Goal: Find specific page/section: Find specific page/section

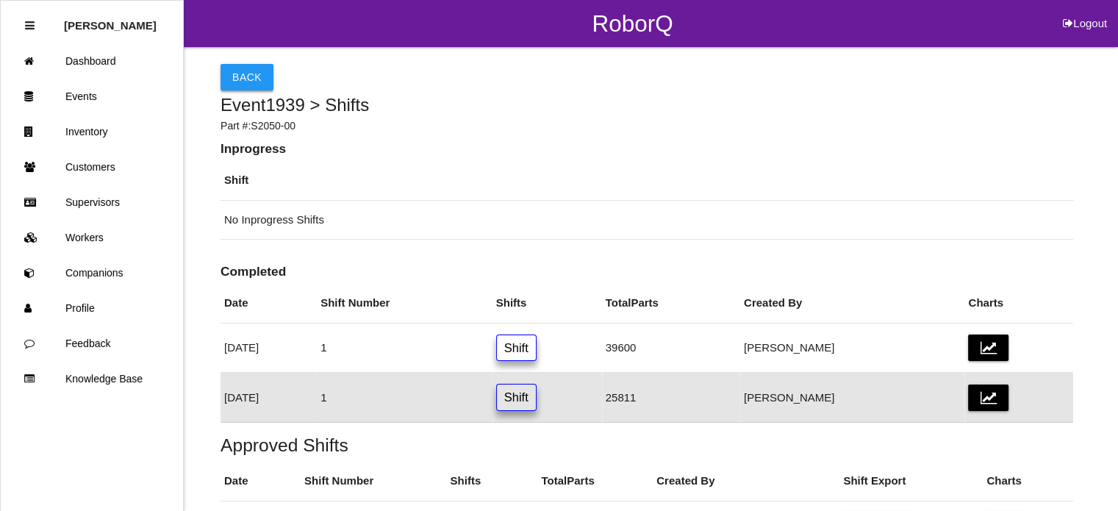
click at [232, 85] on button "Back" at bounding box center [247, 77] width 53 height 26
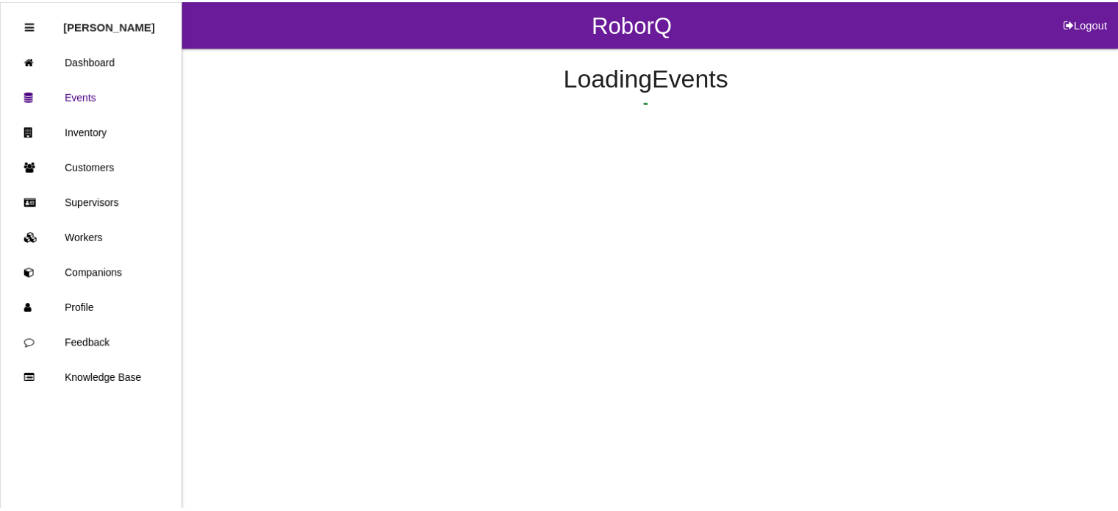
scroll to position [156, 0]
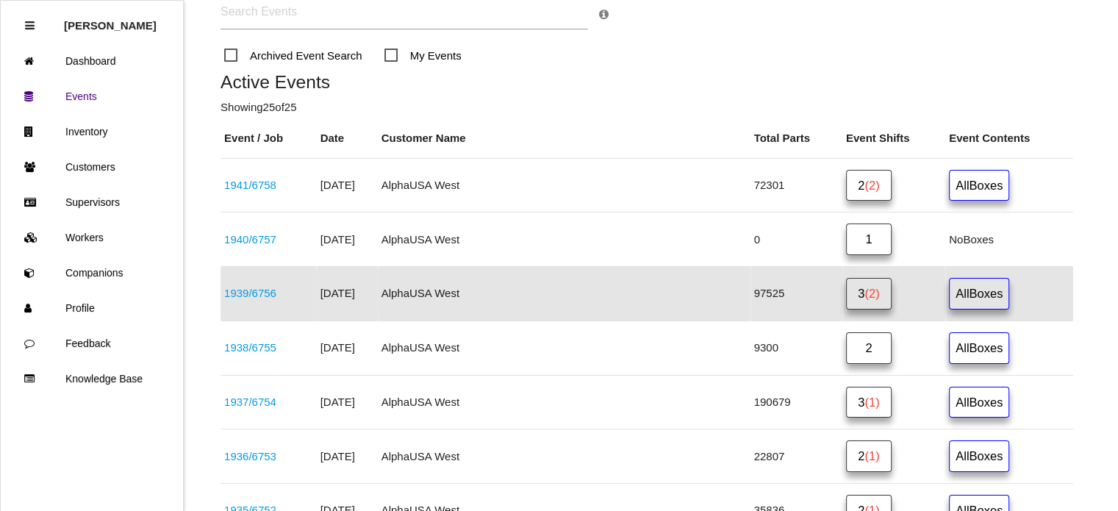
click at [318, 17] on input "text" at bounding box center [405, 13] width 368 height 34
type input "S2070"
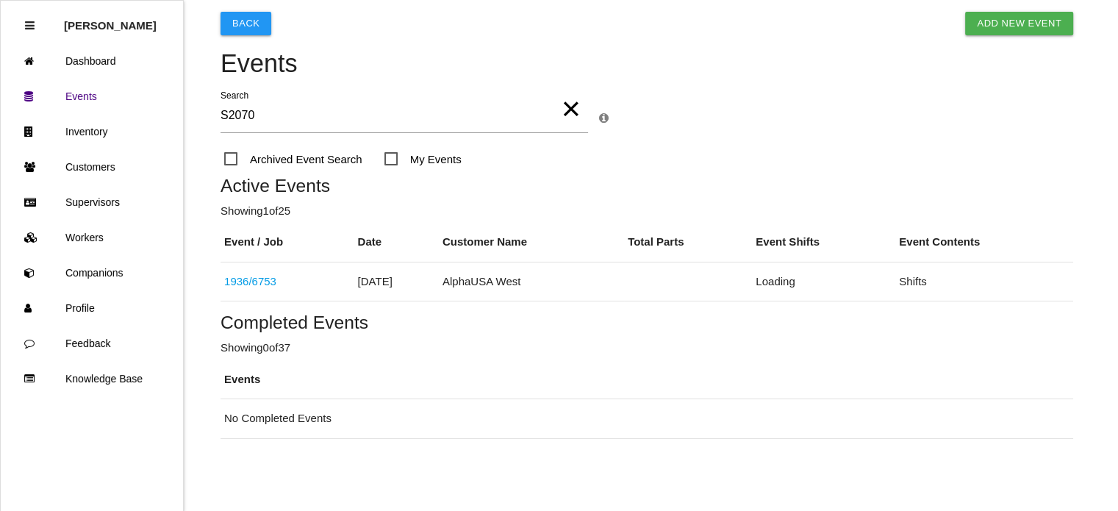
scroll to position [67, 0]
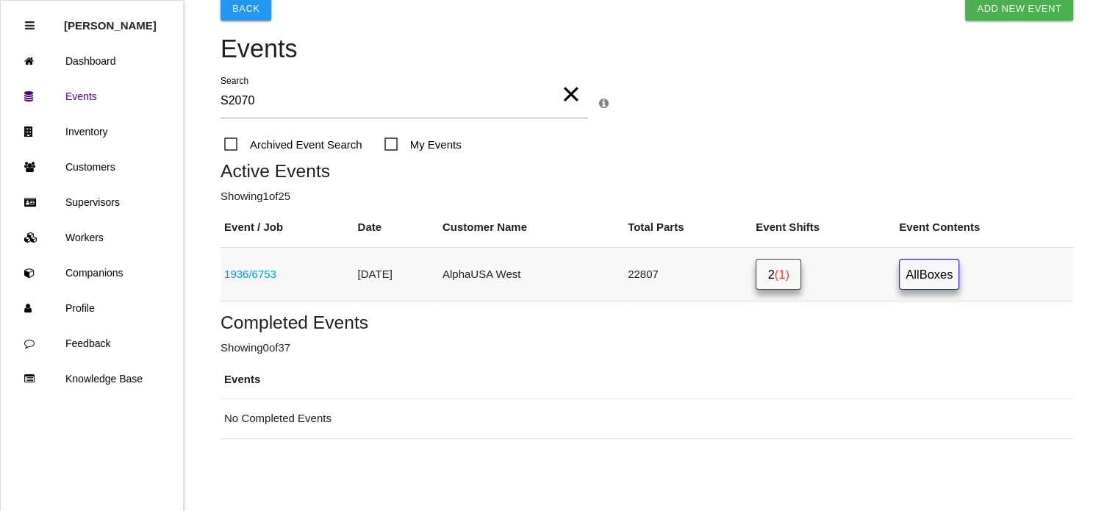
click at [790, 271] on span "(1)" at bounding box center [782, 274] width 15 height 13
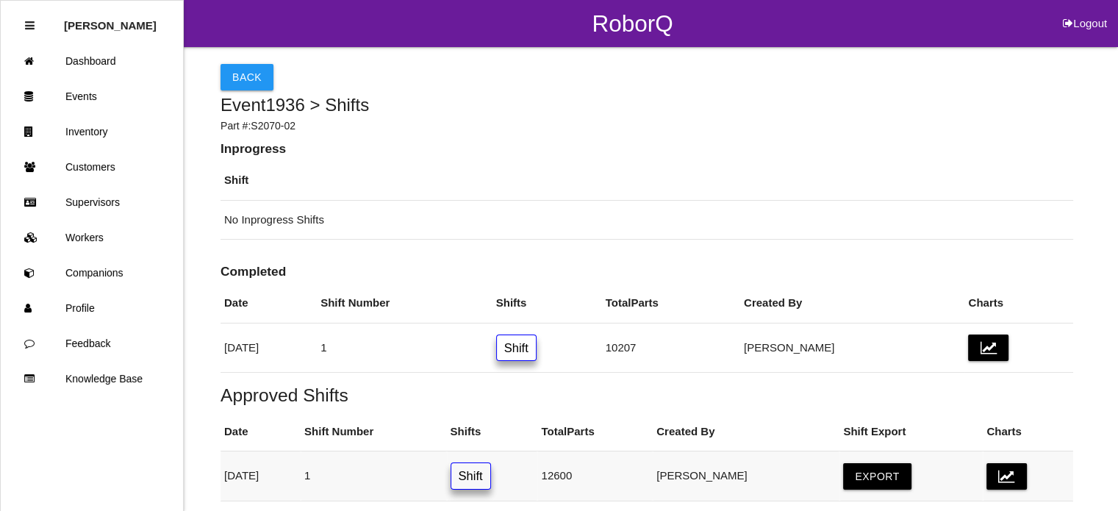
click at [491, 478] on link "Shift" at bounding box center [471, 475] width 40 height 27
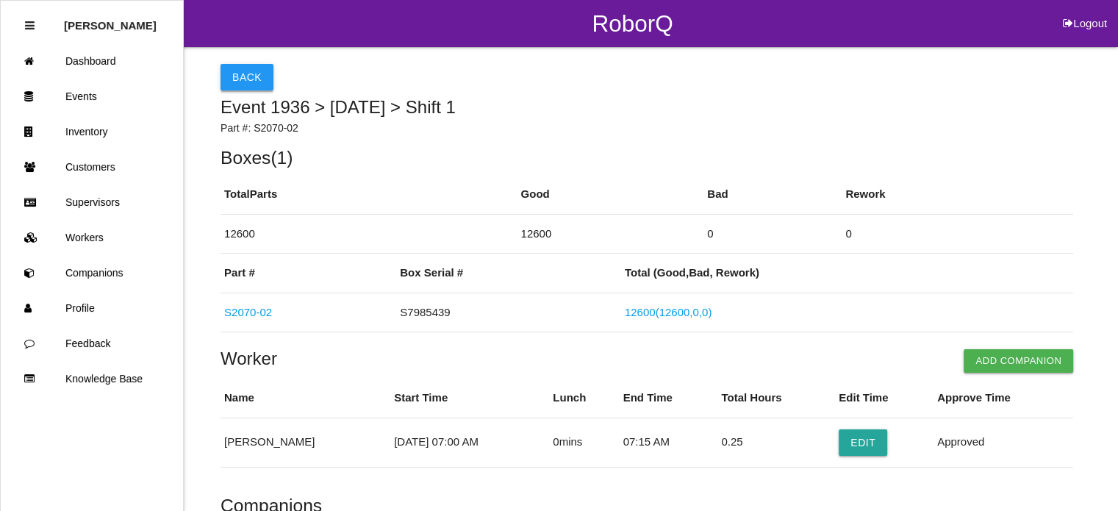
click at [247, 73] on button "Back" at bounding box center [247, 77] width 53 height 26
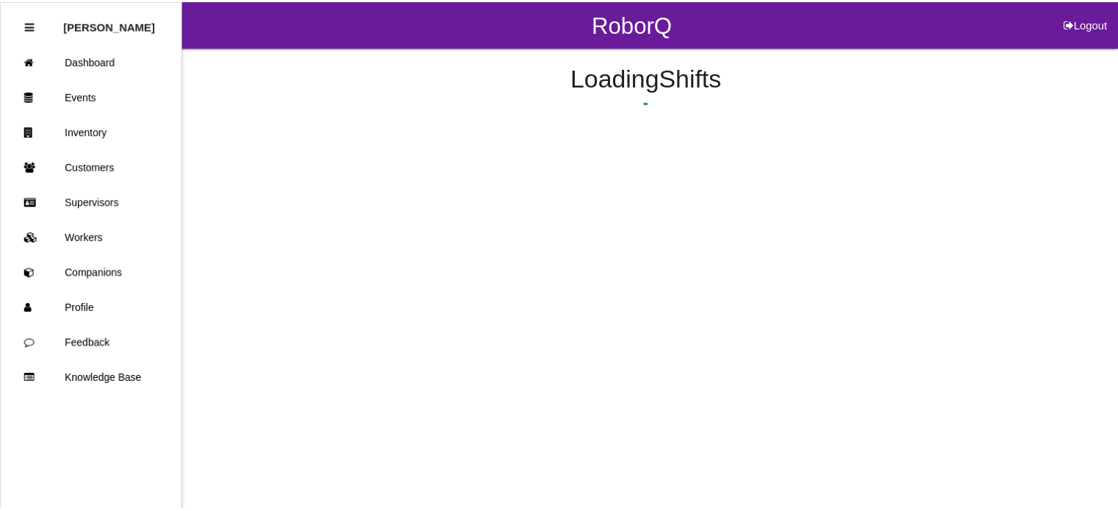
scroll to position [62, 0]
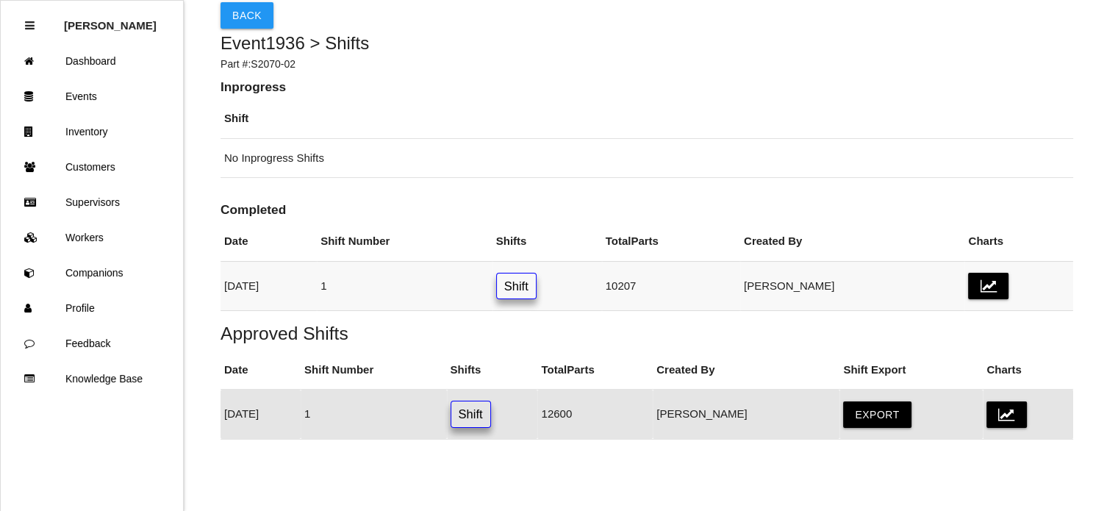
click at [537, 276] on link "Shift" at bounding box center [516, 286] width 40 height 27
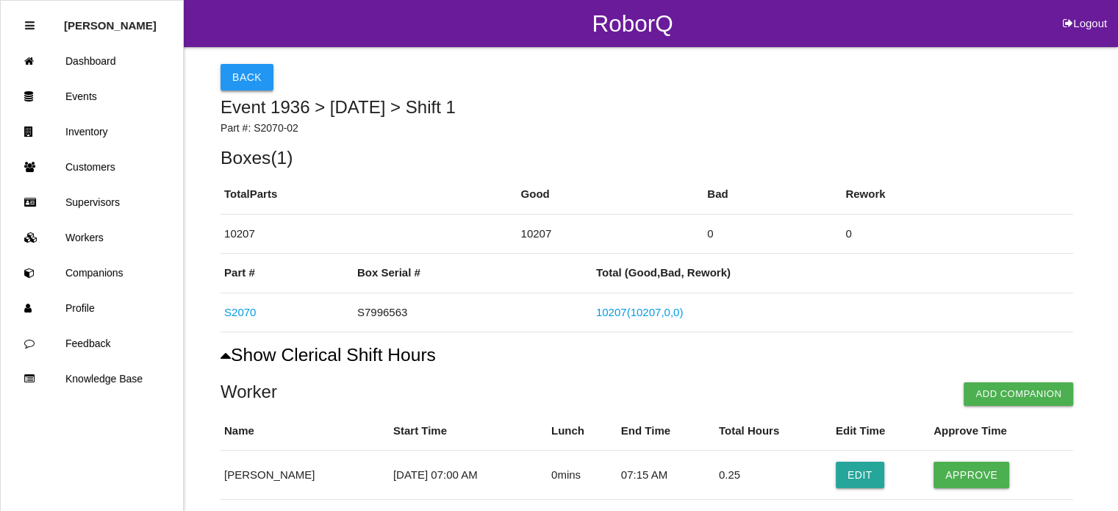
click at [249, 85] on button "Back" at bounding box center [247, 77] width 53 height 26
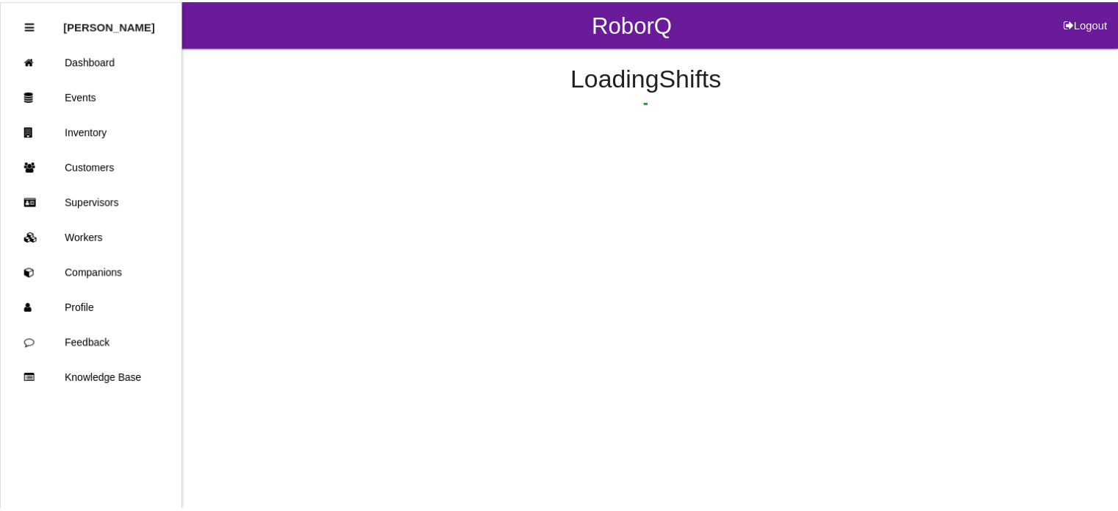
scroll to position [62, 0]
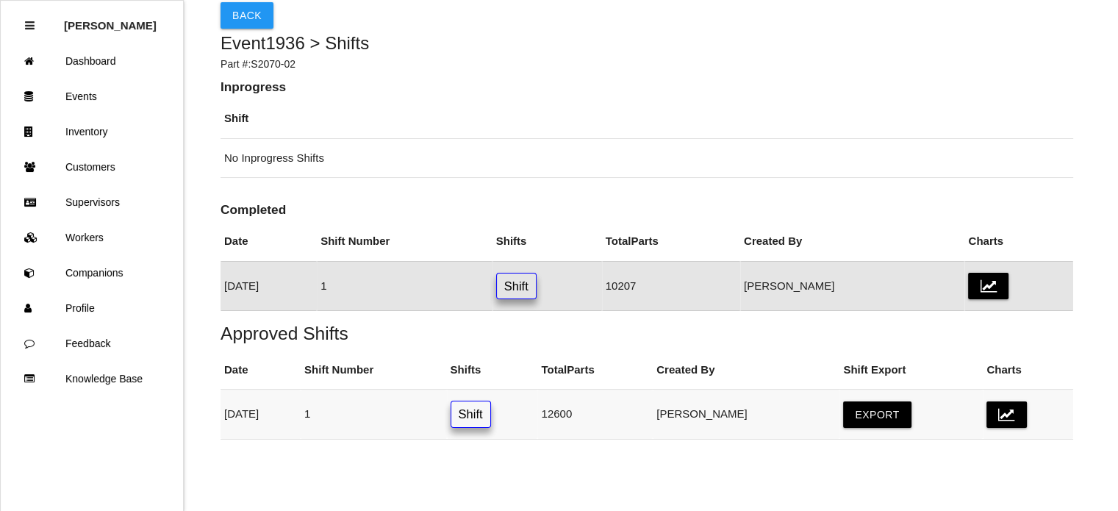
click at [491, 413] on link "Shift" at bounding box center [471, 414] width 40 height 27
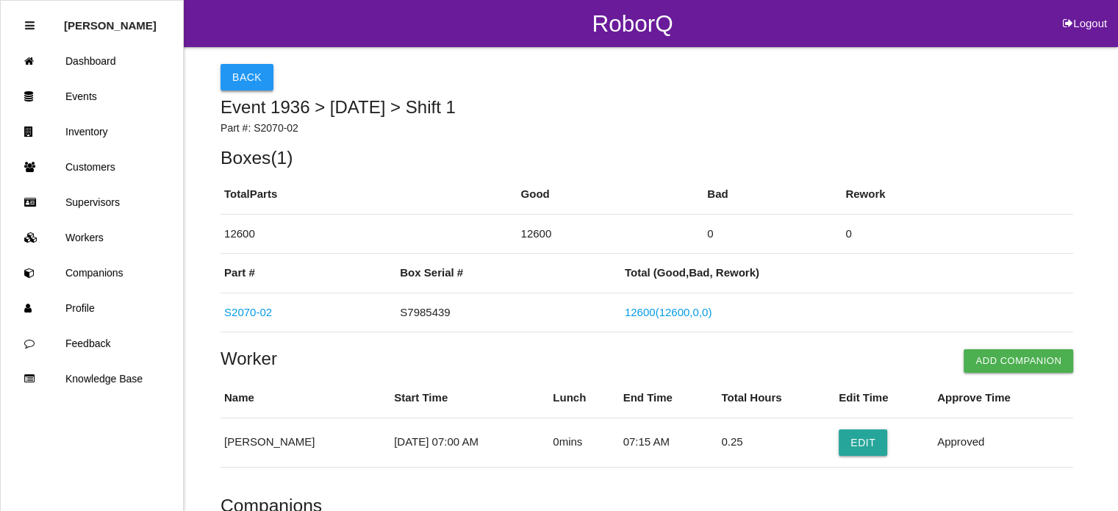
click at [257, 74] on button "Back" at bounding box center [247, 77] width 53 height 26
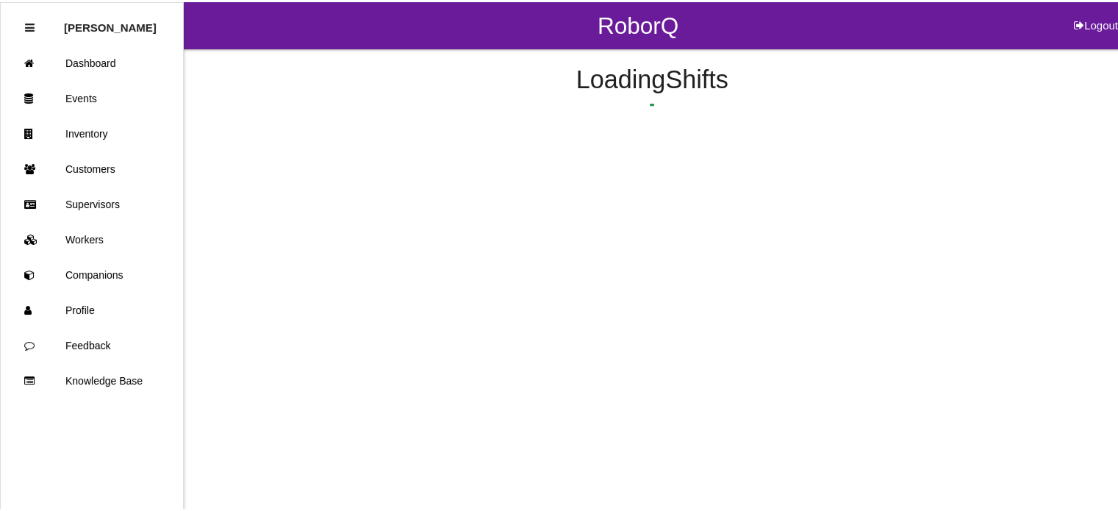
scroll to position [62, 0]
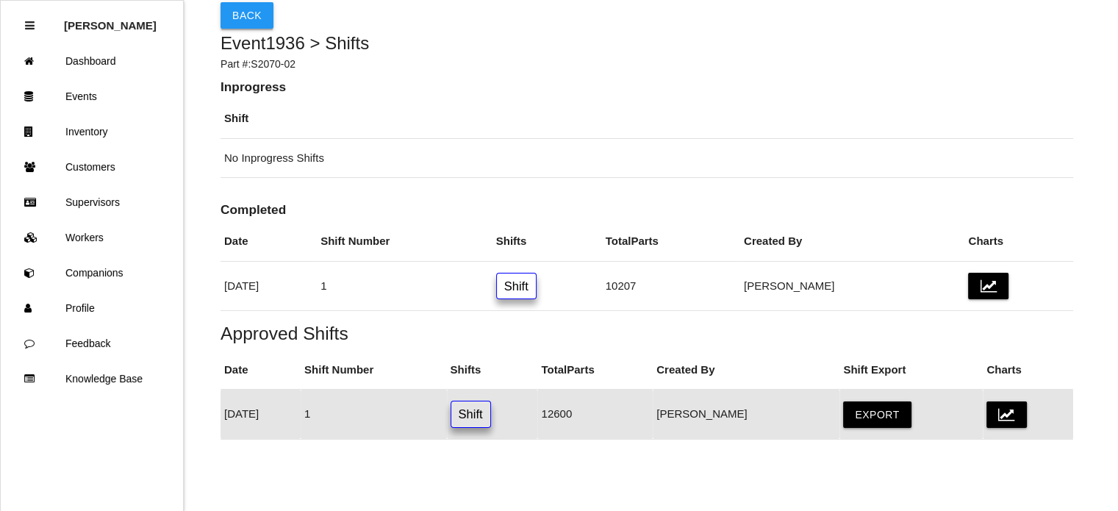
click at [226, 15] on button "Back" at bounding box center [247, 15] width 53 height 26
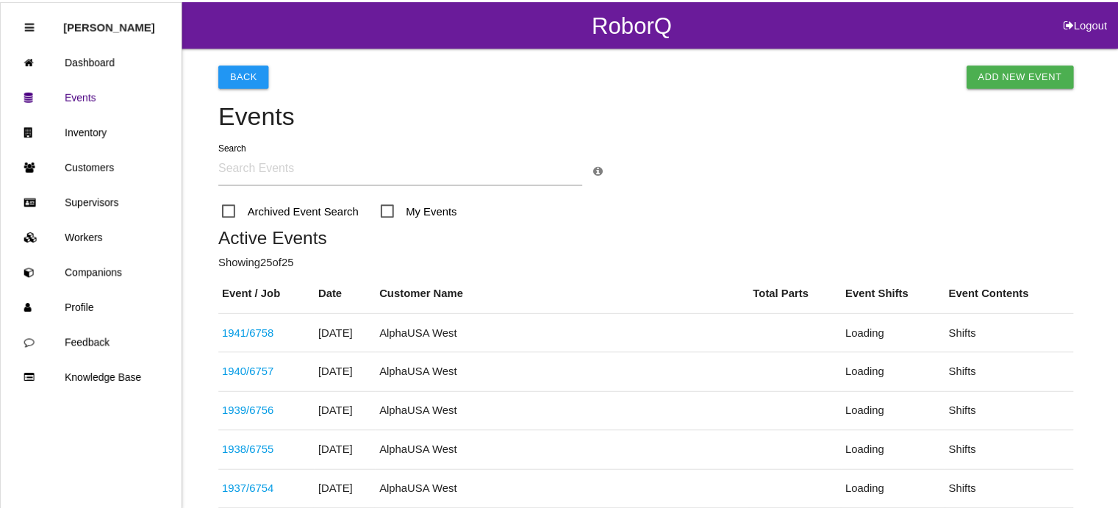
scroll to position [274, 0]
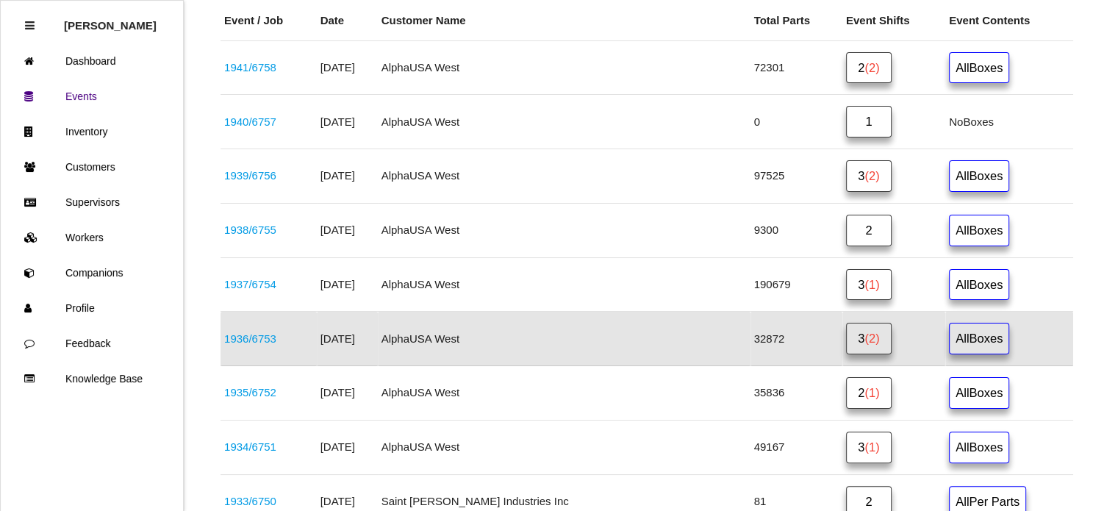
click at [846, 342] on link "3 (2)" at bounding box center [869, 339] width 46 height 32
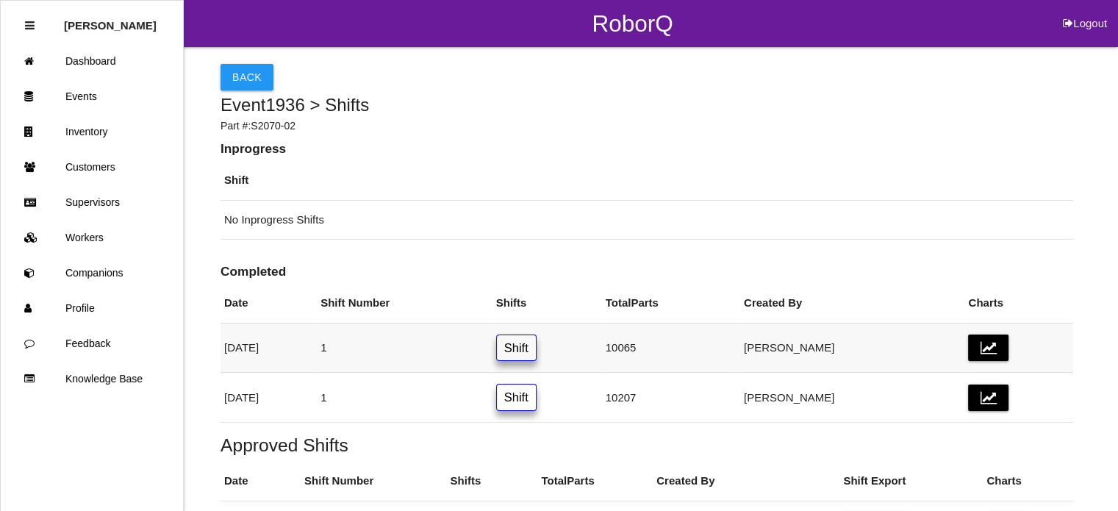
click at [537, 346] on link "Shift" at bounding box center [516, 348] width 40 height 27
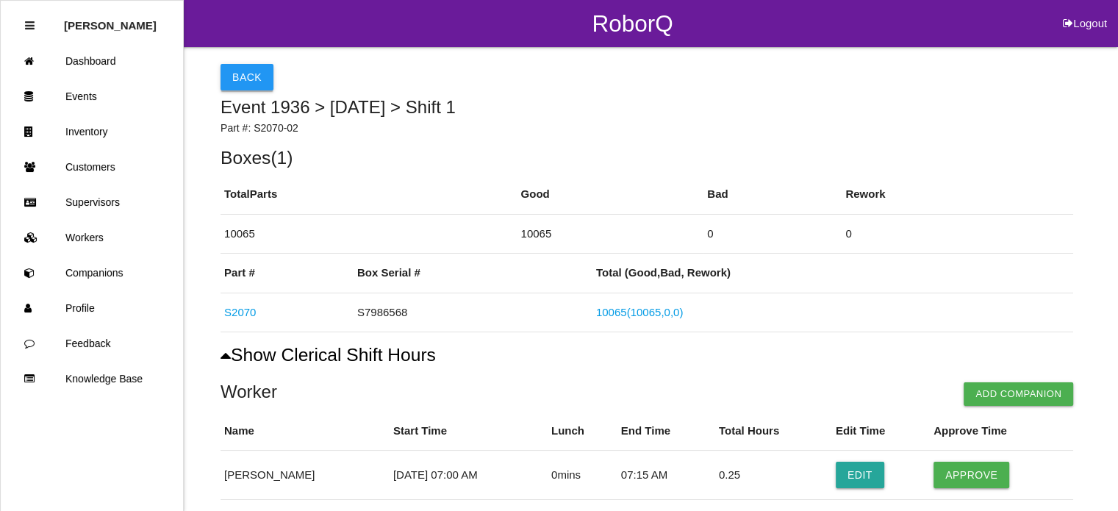
click at [242, 79] on button "Back" at bounding box center [247, 77] width 53 height 26
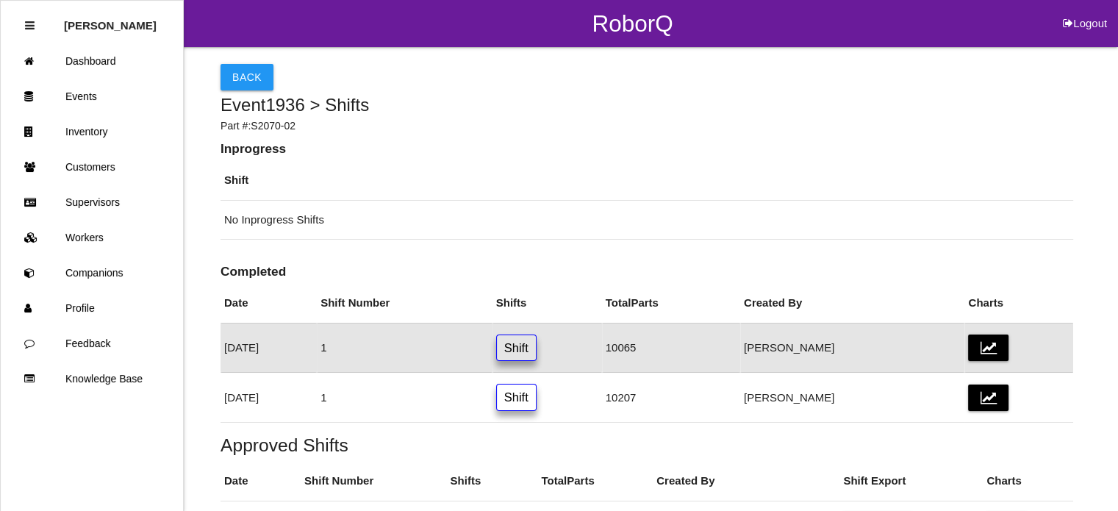
scroll to position [91, 0]
